Goal: Information Seeking & Learning: Learn about a topic

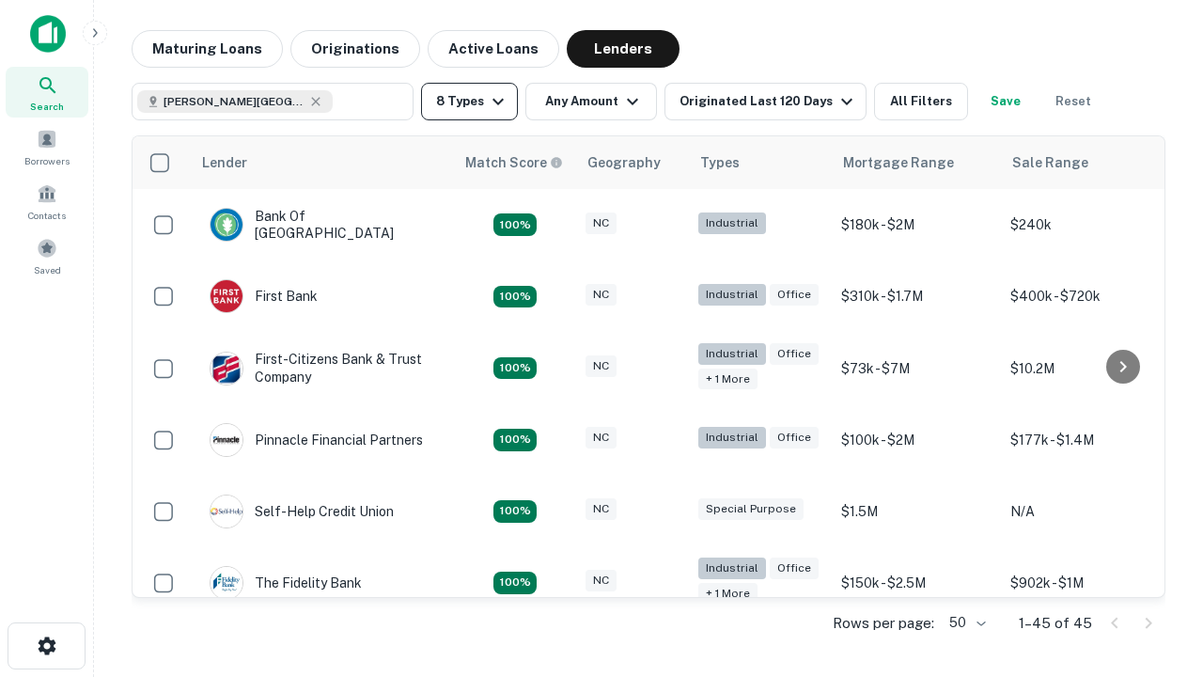
click at [469, 102] on button "8 Types" at bounding box center [469, 102] width 97 height 38
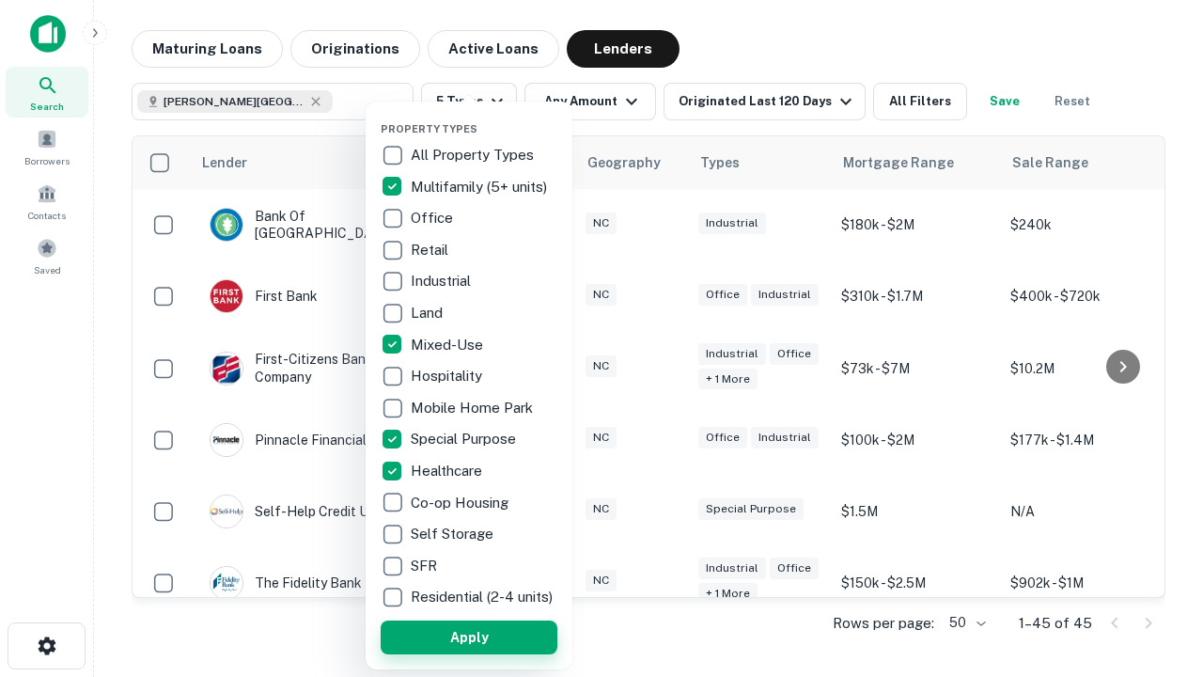
click at [469, 636] on button "Apply" at bounding box center [469, 638] width 177 height 34
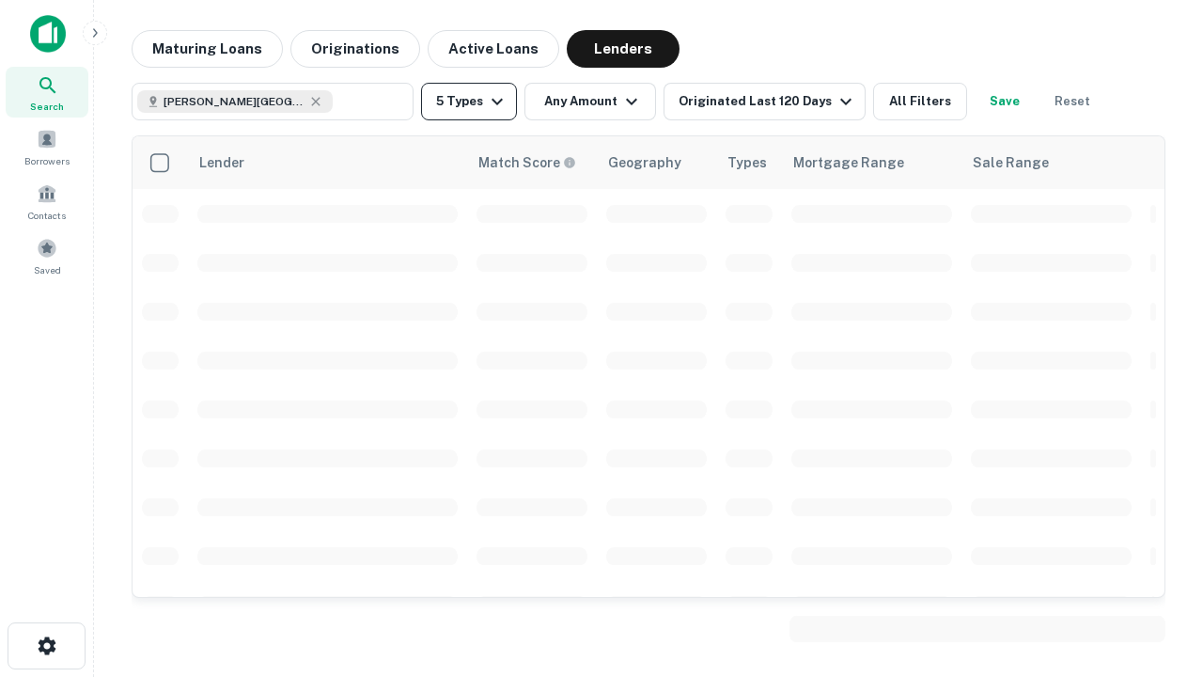
click at [469, 102] on button "5 Types" at bounding box center [469, 102] width 96 height 38
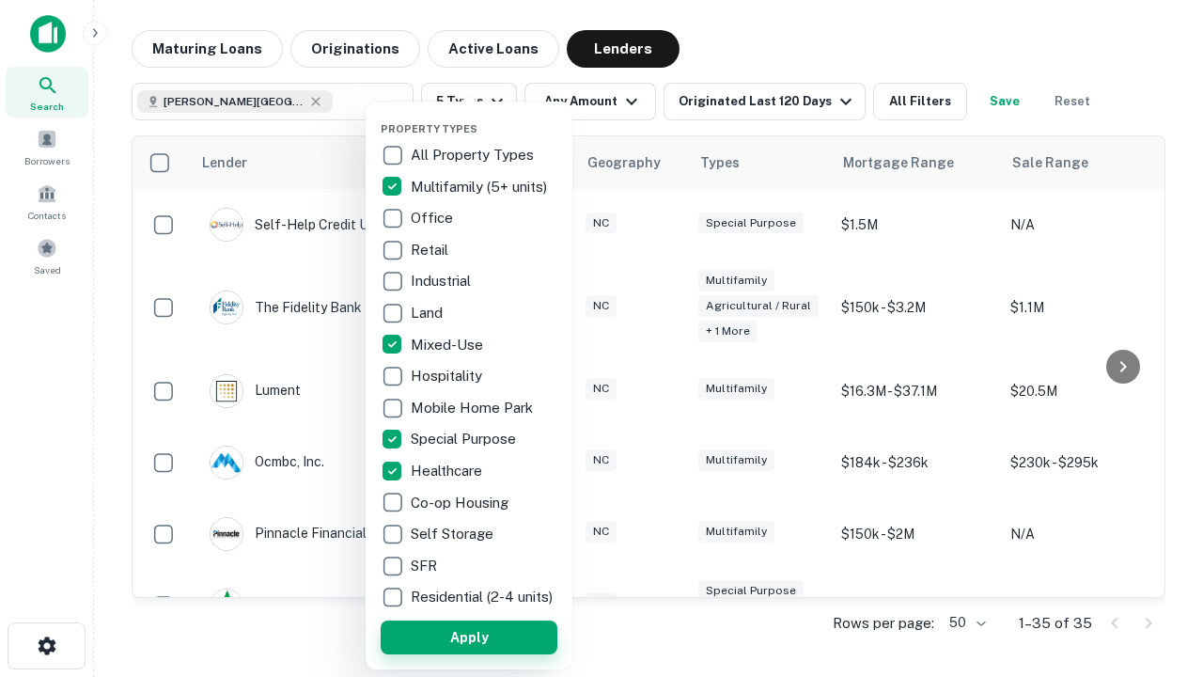
click at [503, 636] on button "Apply" at bounding box center [469, 638] width 177 height 34
